Goal: Find specific page/section: Find specific page/section

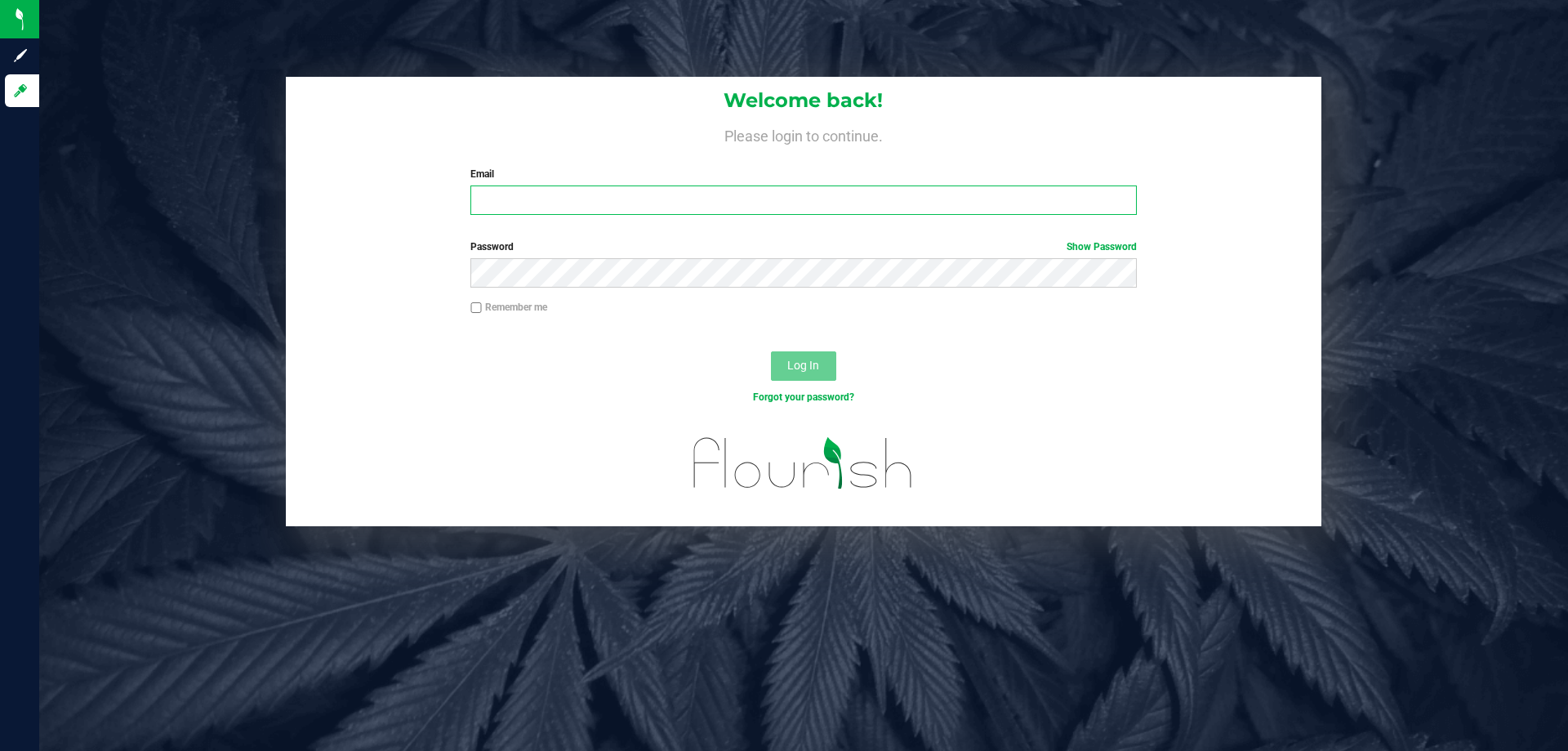
click at [539, 189] on input "Email" at bounding box center [803, 200] width 666 height 29
type input "[EMAIL_ADDRESS][DOMAIN_NAME]"
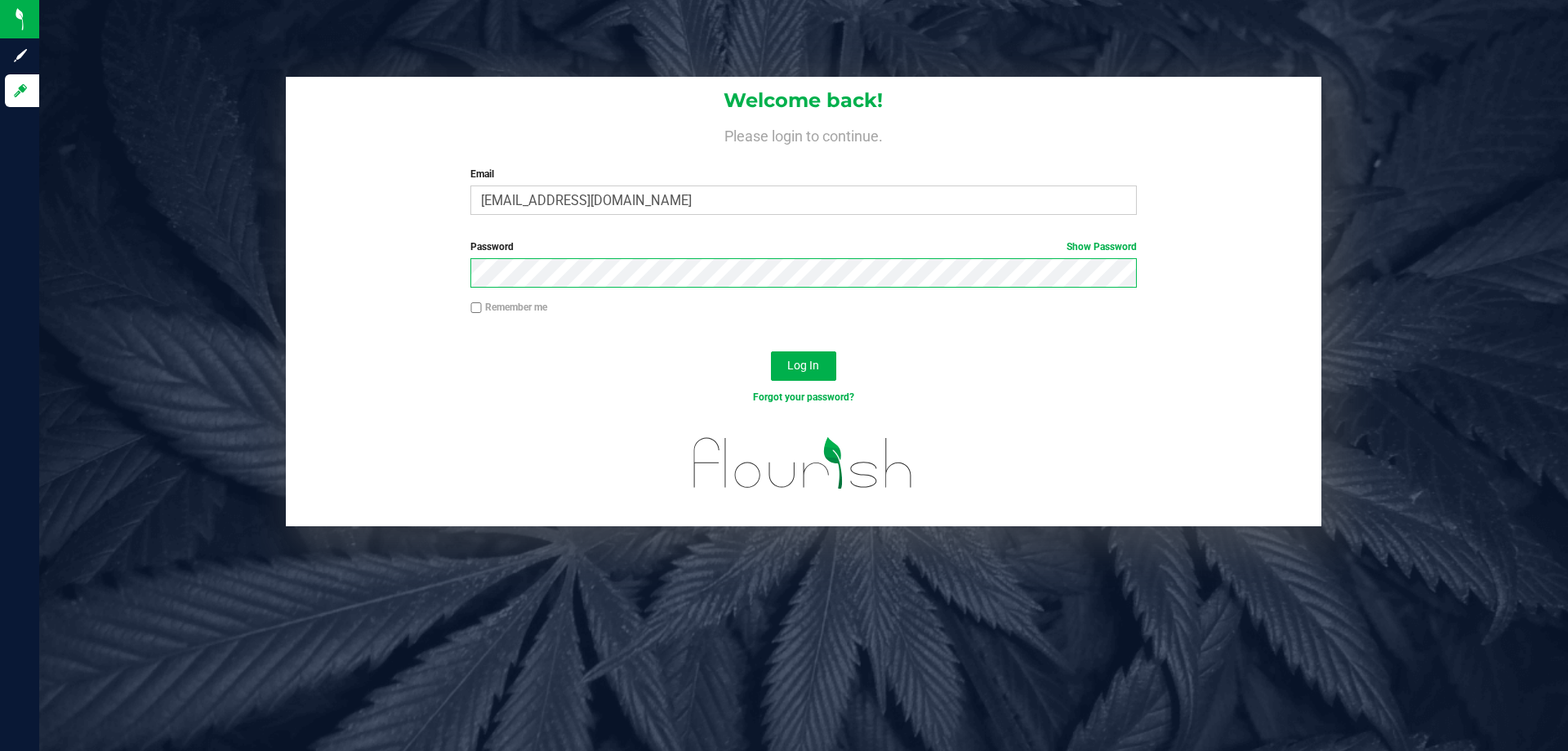
click at [771, 351] on button "Log In" at bounding box center [804, 365] width 66 height 29
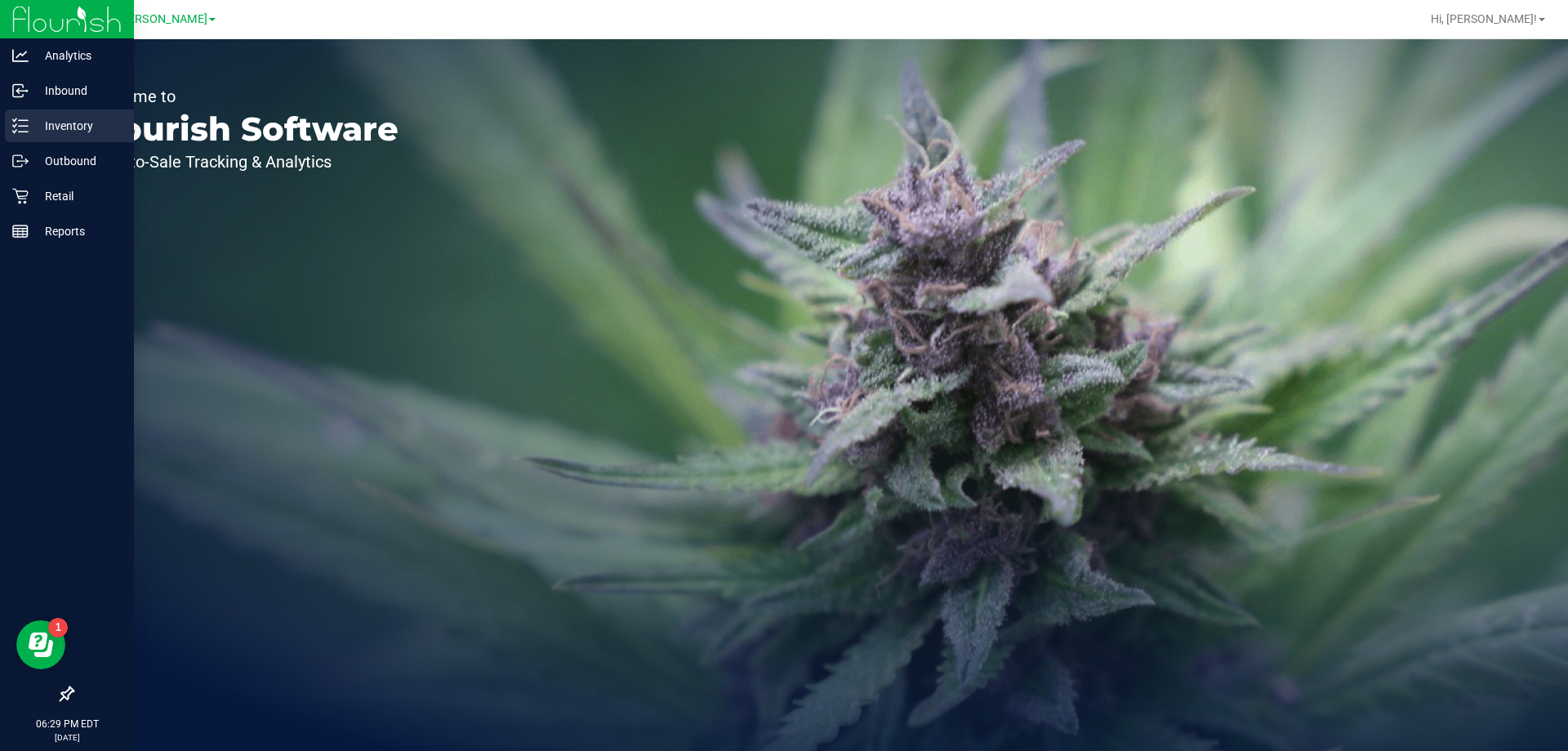
click at [26, 120] on icon at bounding box center [20, 125] width 16 height 16
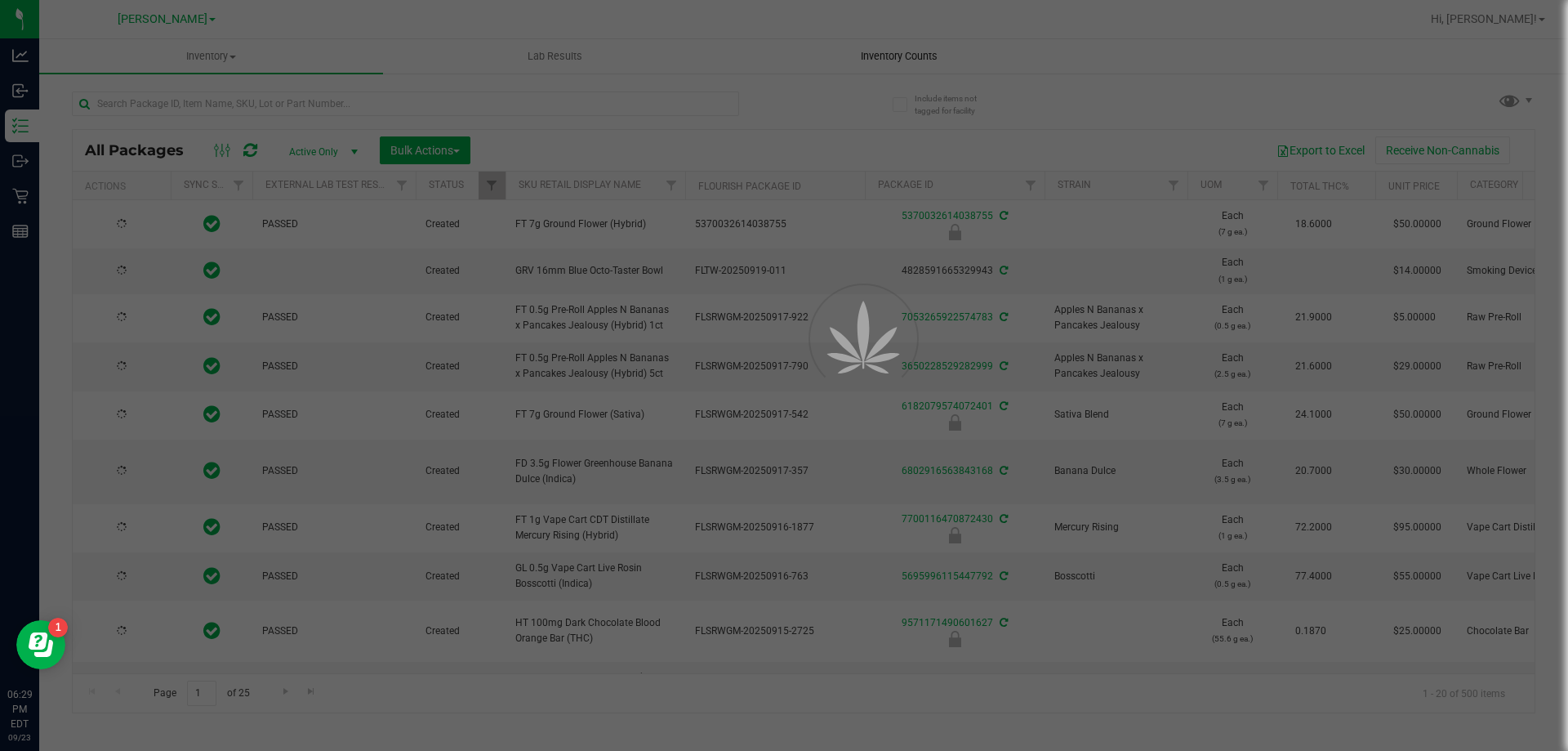
click at [878, 56] on span "Inventory Counts" at bounding box center [899, 56] width 121 height 14
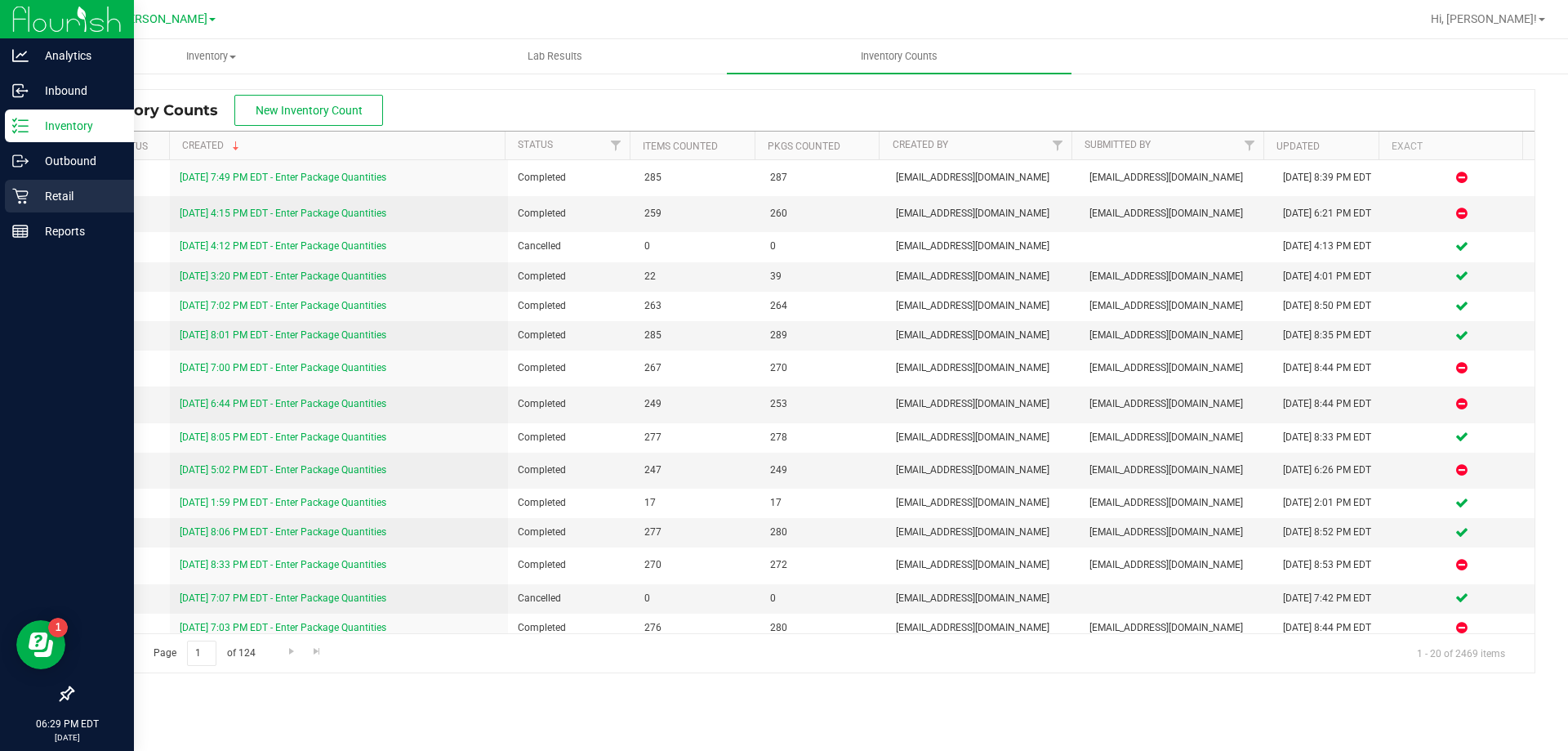
click at [8, 205] on div "Retail" at bounding box center [69, 195] width 129 height 33
